Goal: Information Seeking & Learning: Learn about a topic

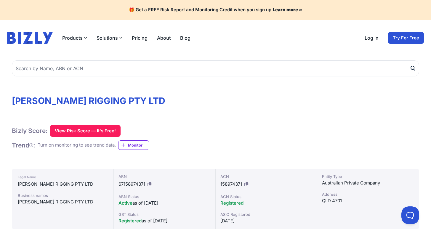
click at [116, 36] on button "Solutions" at bounding box center [110, 37] width 26 height 7
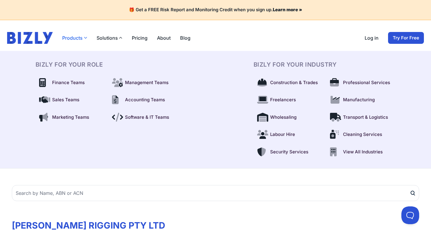
click at [83, 41] on button "Products" at bounding box center [74, 37] width 25 height 7
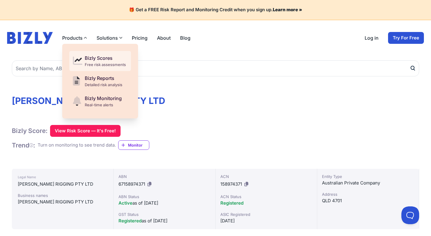
click at [118, 66] on div "Free risk assessments" at bounding box center [105, 65] width 41 height 6
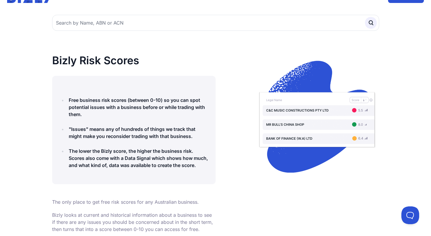
scroll to position [99, 0]
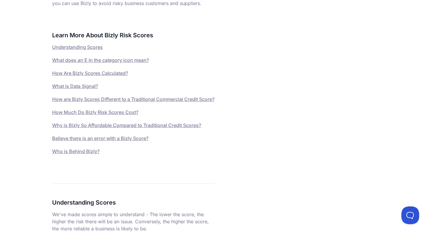
click at [135, 128] on link "Why is Bizly So Affordable Compared to Traditional Credit Scores?" at bounding box center [126, 125] width 149 height 6
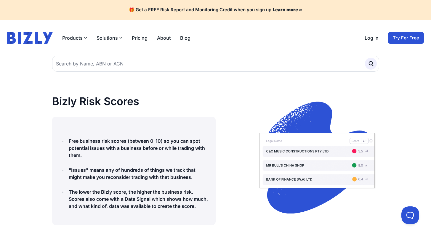
click at [142, 44] on header "Products Bizly Scores Free risk assessments Bizly Reports Detailed risk analysi…" at bounding box center [215, 38] width 431 height 36
click at [142, 39] on link "Pricing" at bounding box center [140, 37] width 16 height 7
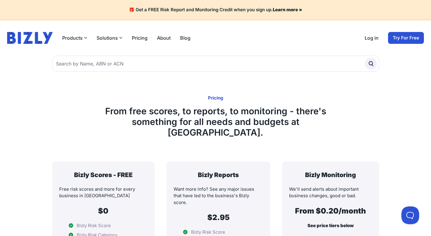
click at [160, 39] on link "About" at bounding box center [164, 37] width 14 height 7
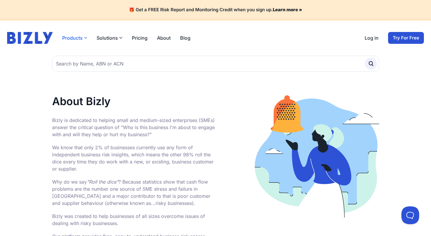
click at [71, 38] on button "Products" at bounding box center [74, 37] width 25 height 7
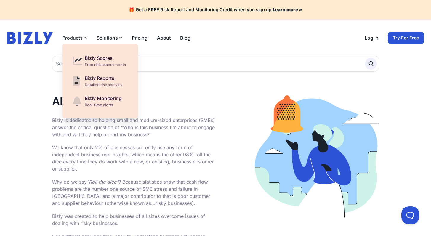
click at [44, 40] on img at bounding box center [30, 38] width 46 height 12
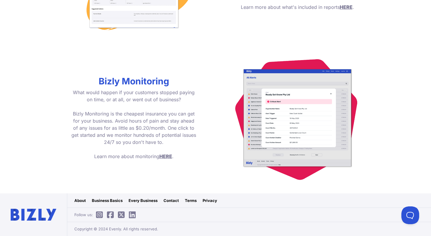
scroll to position [758, 0]
